Goal: Task Accomplishment & Management: Complete application form

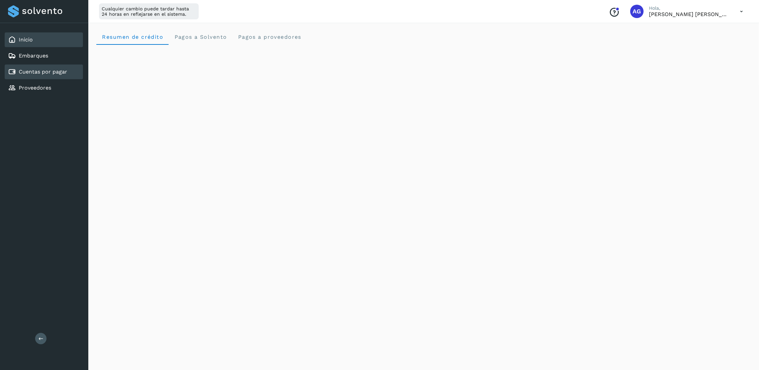
click at [55, 74] on div "Cuentas por pagar" at bounding box center [37, 72] width 59 height 8
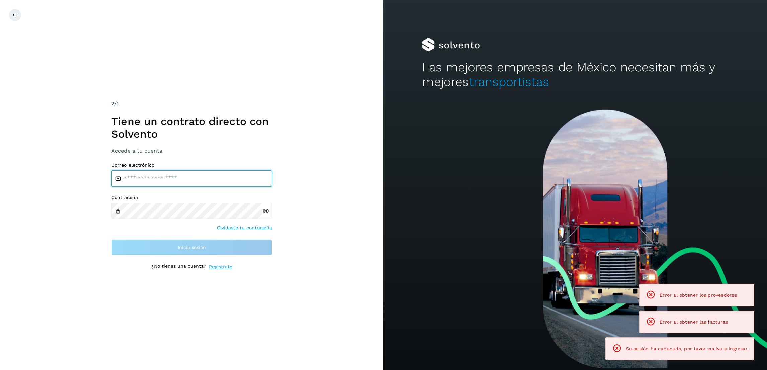
type input "**********"
